Goal: Find specific page/section: Find specific page/section

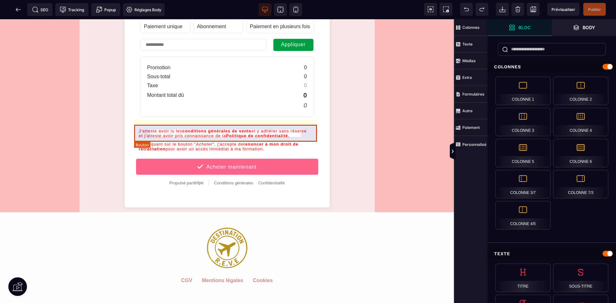
scroll to position [674, 0]
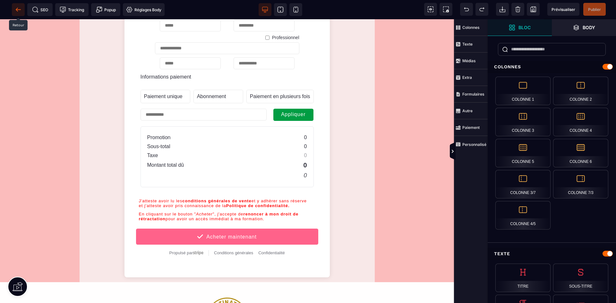
click at [19, 12] on icon at bounding box center [18, 9] width 6 height 6
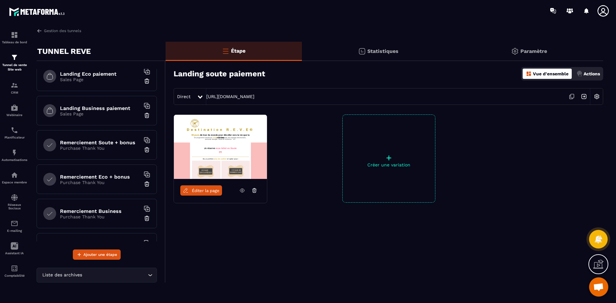
scroll to position [128, 0]
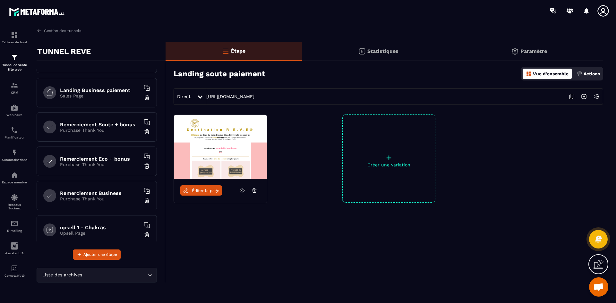
click at [109, 129] on p "Purchase Thank You" at bounding box center [100, 130] width 80 height 5
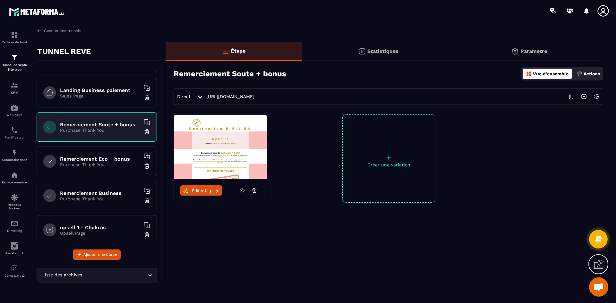
click at [213, 191] on span "Éditer la page" at bounding box center [206, 190] width 28 height 5
